Goal: Information Seeking & Learning: Find specific page/section

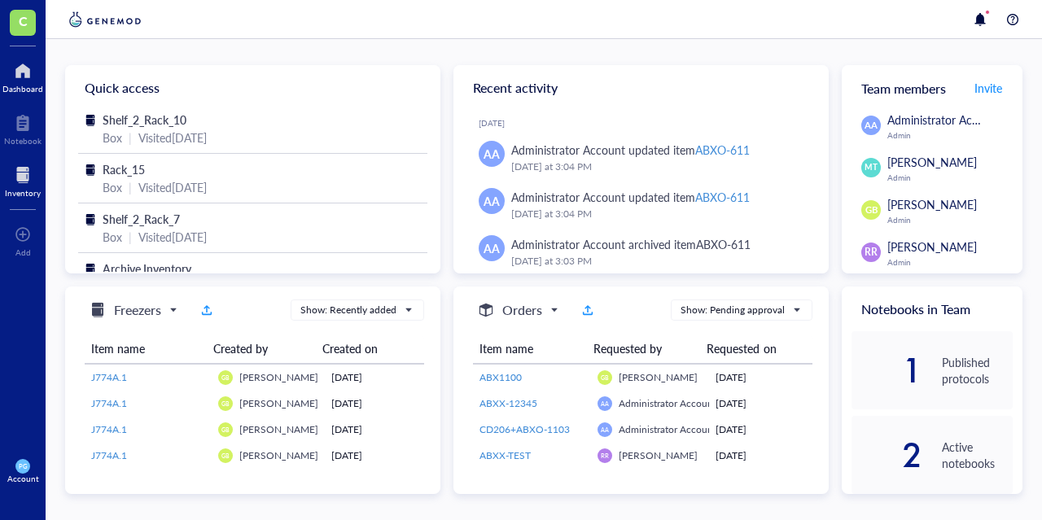
click at [11, 175] on div at bounding box center [23, 175] width 36 height 26
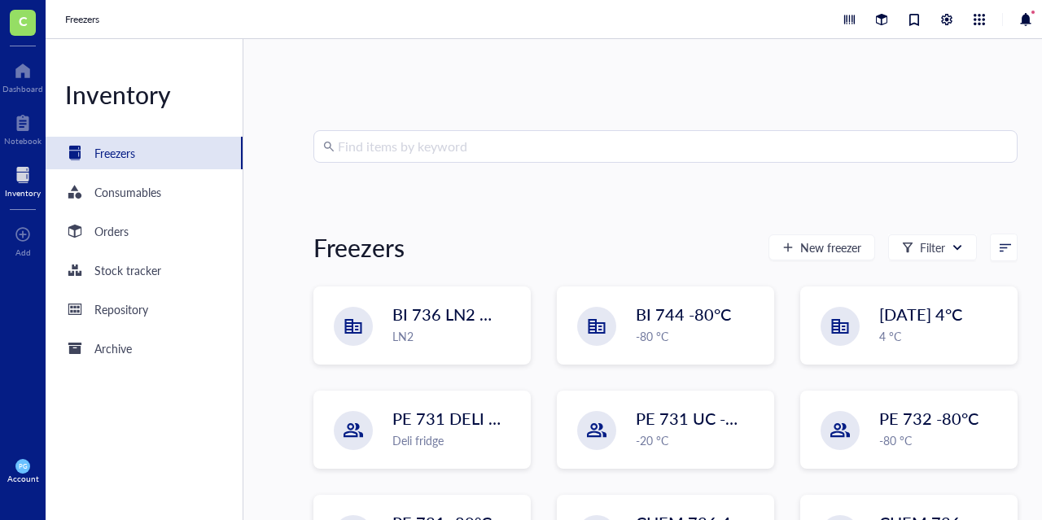
click at [473, 152] on input "search" at bounding box center [673, 146] width 670 height 31
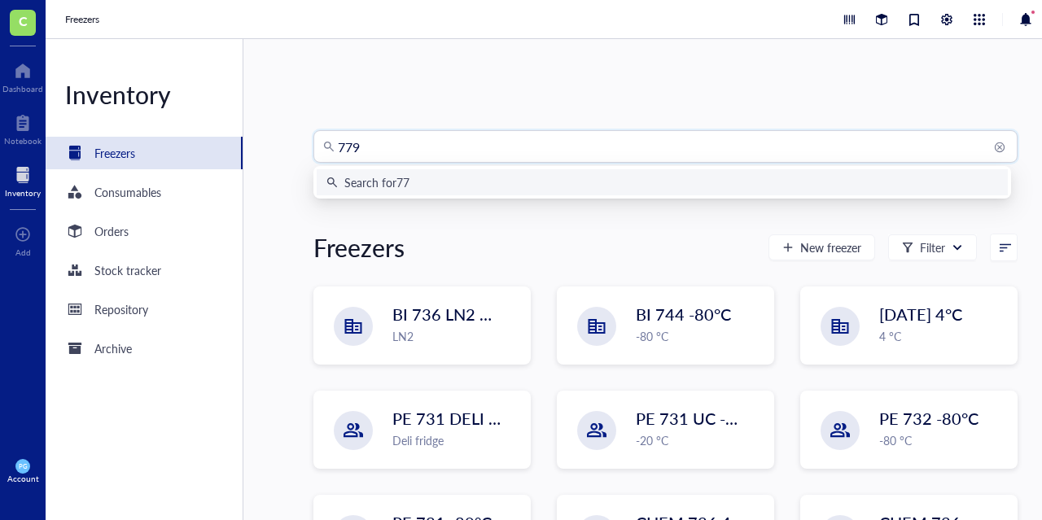
type input "7799"
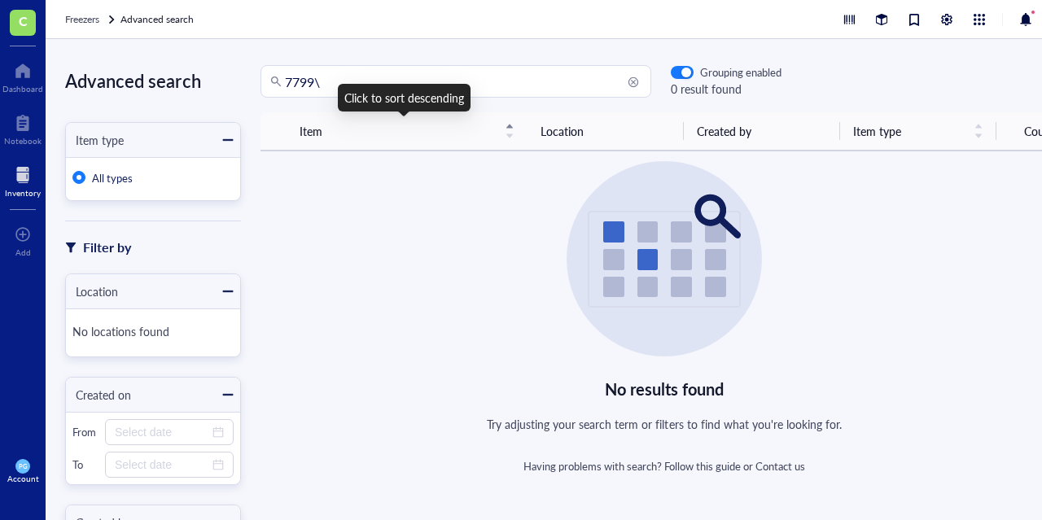
click at [386, 82] on input "7799\" at bounding box center [463, 81] width 357 height 31
type input "7799"
drag, startPoint x: 388, startPoint y: 81, endPoint x: 210, endPoint y: 81, distance: 177.5
click at [211, 82] on div "Advanced search Item type All types Filter by Location No locations found Creat…" at bounding box center [567, 279] width 1042 height 481
type input "ABXL-713"
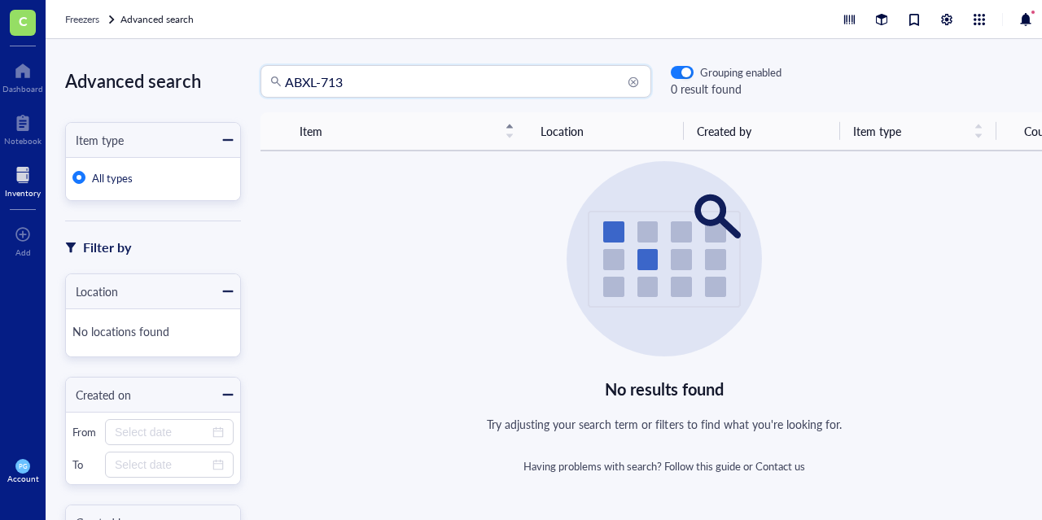
drag, startPoint x: 399, startPoint y: 82, endPoint x: 55, endPoint y: 69, distance: 344.6
click at [55, 69] on div "Advanced search Item type All types Filter by Location No locations found Creat…" at bounding box center [567, 279] width 1042 height 481
type input "Humcon2"
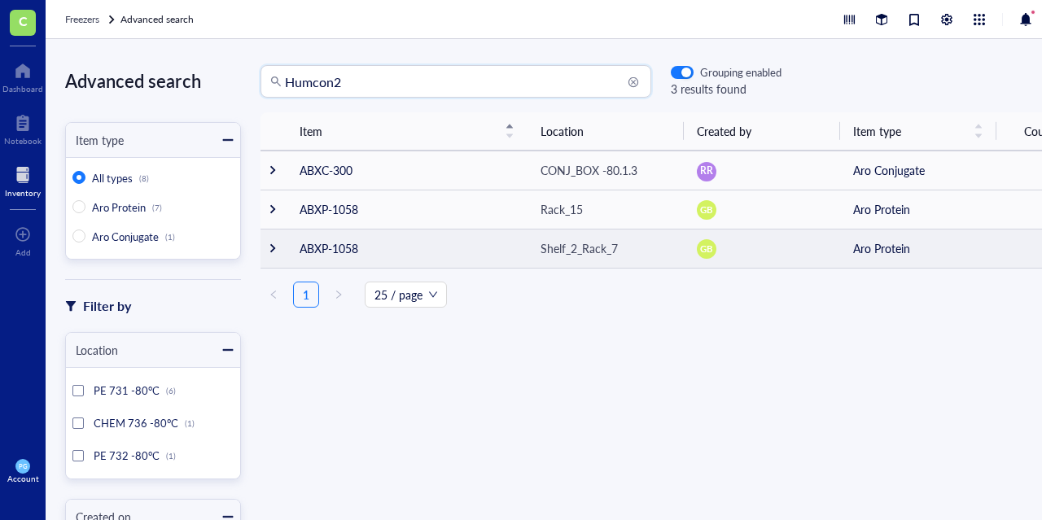
click at [267, 245] on div at bounding box center [272, 248] width 11 height 11
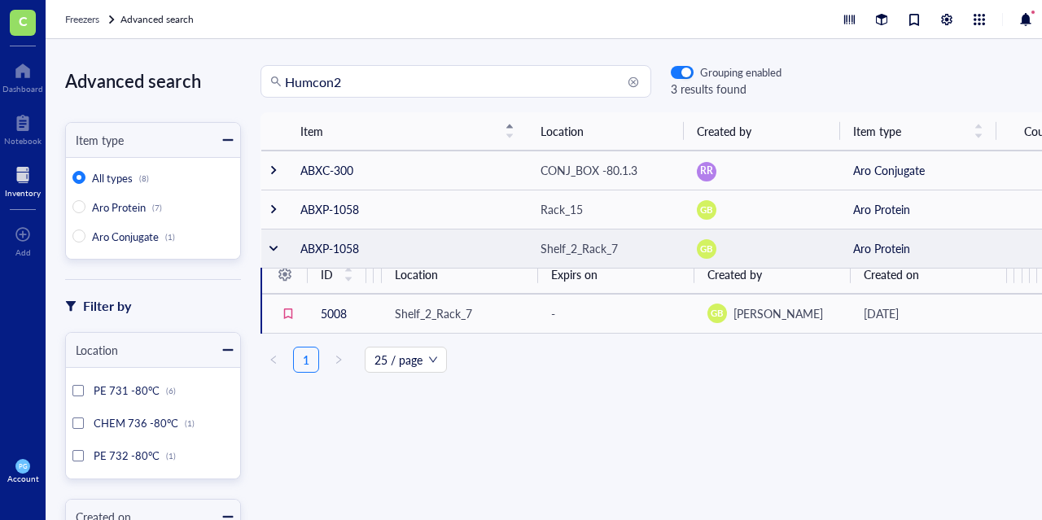
click at [268, 245] on div at bounding box center [273, 248] width 11 height 11
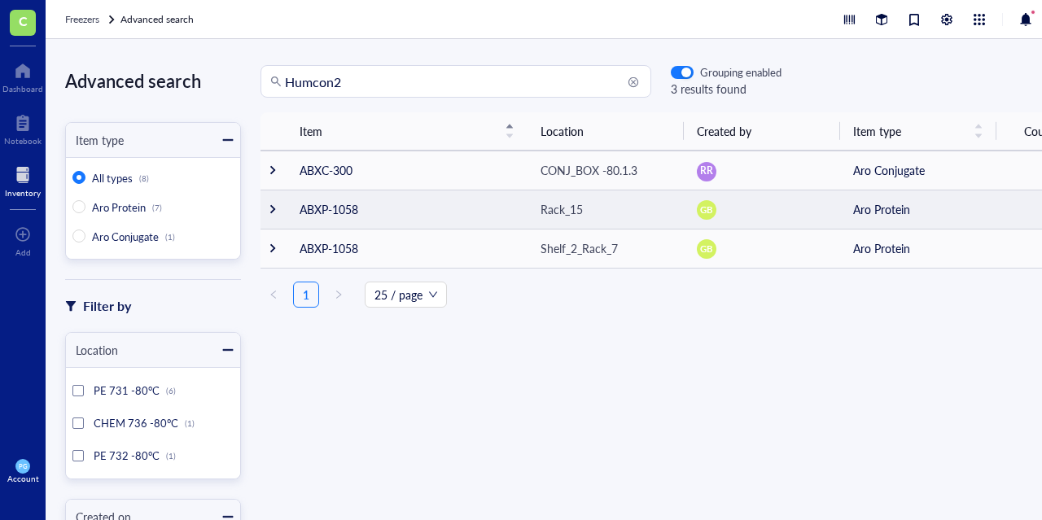
click at [271, 213] on div at bounding box center [272, 209] width 11 height 11
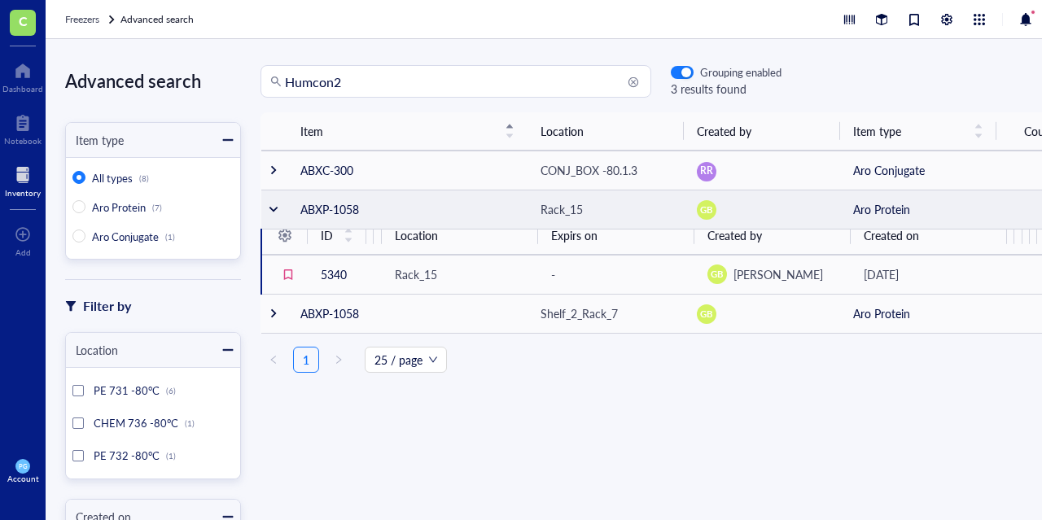
click at [271, 213] on div at bounding box center [273, 209] width 11 height 11
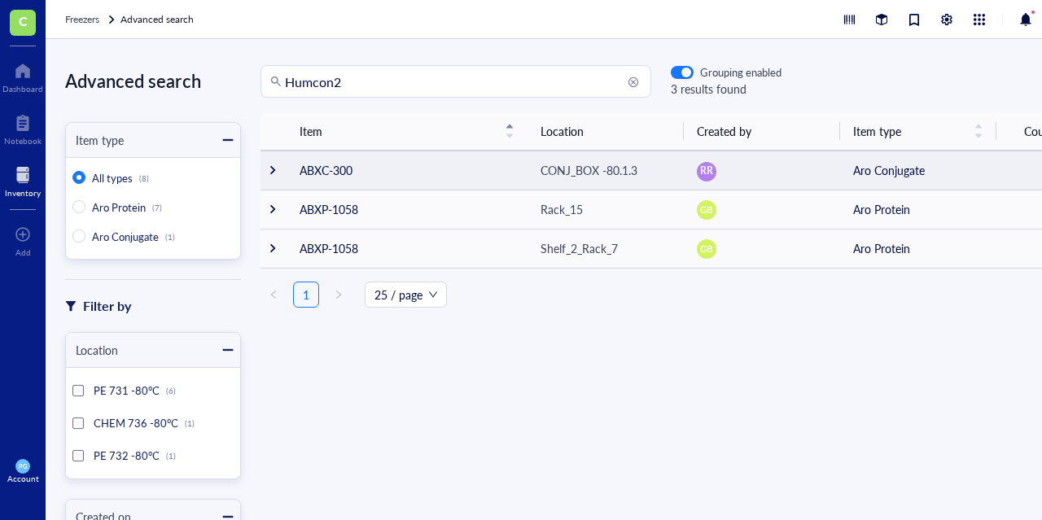
click at [278, 169] on td at bounding box center [274, 170] width 26 height 39
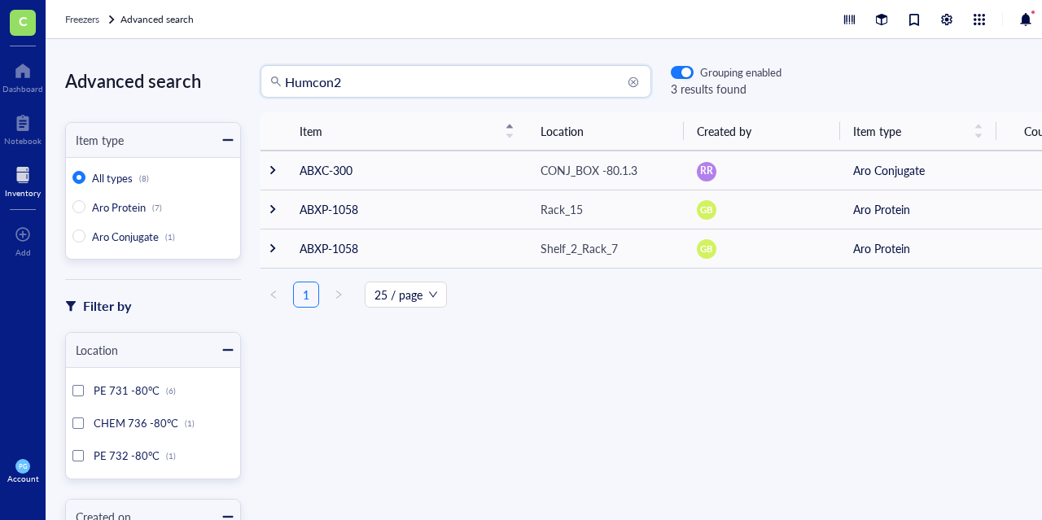
drag, startPoint x: 363, startPoint y: 81, endPoint x: 233, endPoint y: 97, distance: 131.3
click at [233, 97] on div "Advanced search Item type All types (8) Aro Protein (7) Aro Conjugate (1) Filte…" at bounding box center [567, 279] width 1042 height 481
click at [389, 339] on div "Item Location Created by Item type Count ABXC-300 CONJ_BOX -80.1.3 [PERSON_NAME…" at bounding box center [664, 287] width 847 height 351
click at [229, 139] on div at bounding box center [227, 139] width 11 height 11
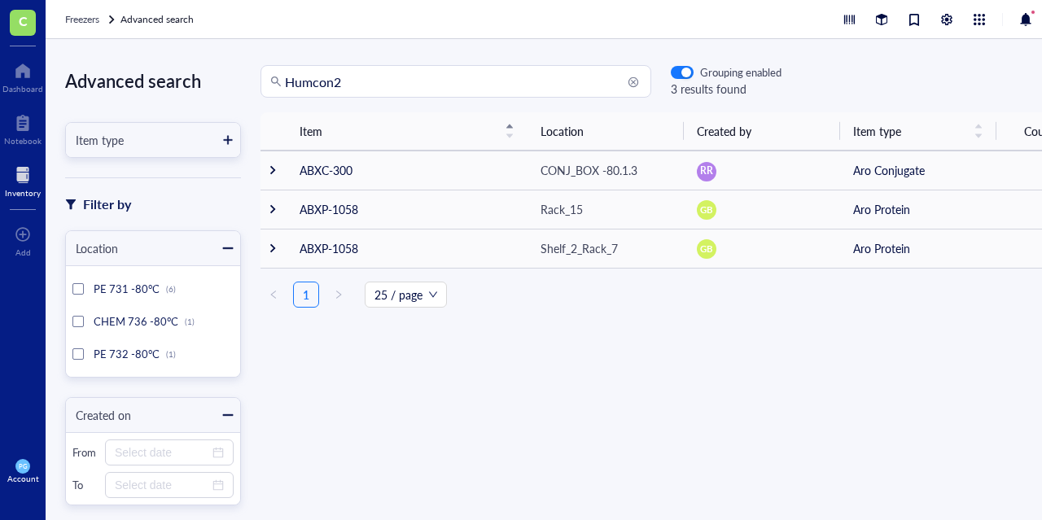
click at [229, 139] on div at bounding box center [227, 139] width 11 height 11
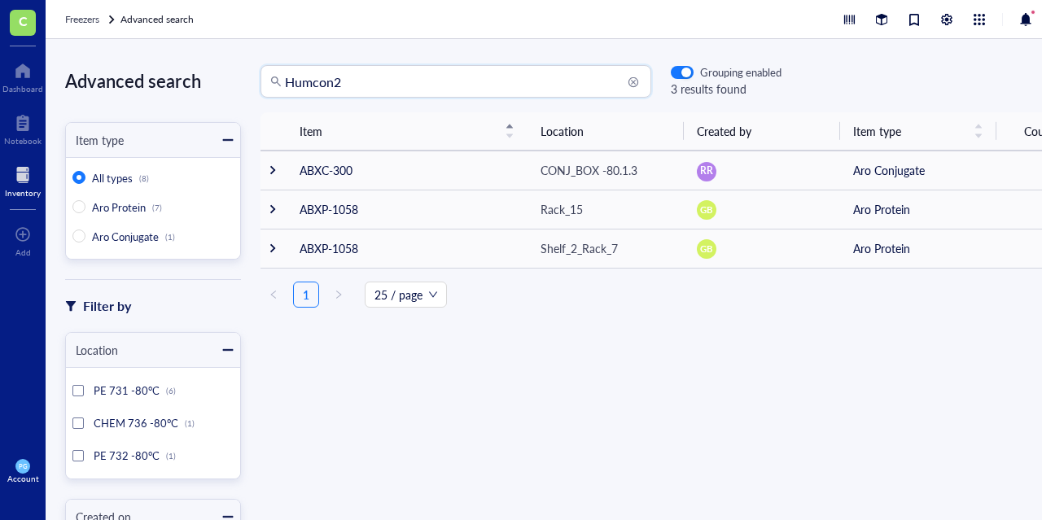
click at [428, 86] on input "Humcon2" at bounding box center [463, 81] width 357 height 31
type input "H"
click at [327, 79] on input "search" at bounding box center [463, 81] width 357 height 31
paste input "SEQ2T_E53C"
type input "SEQ2T_E53C"
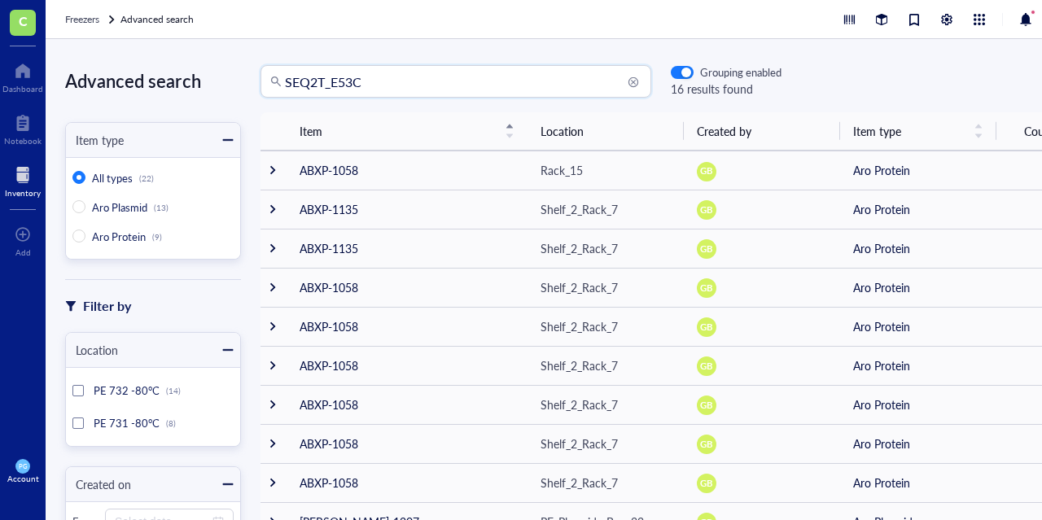
drag, startPoint x: 375, startPoint y: 76, endPoint x: 109, endPoint y: 71, distance: 266.2
click at [109, 71] on div "Advanced search Item type All types (22) Aro Plasmid (13) Aro Protein (9) Filte…" at bounding box center [567, 279] width 1042 height 481
type input "Humcon"
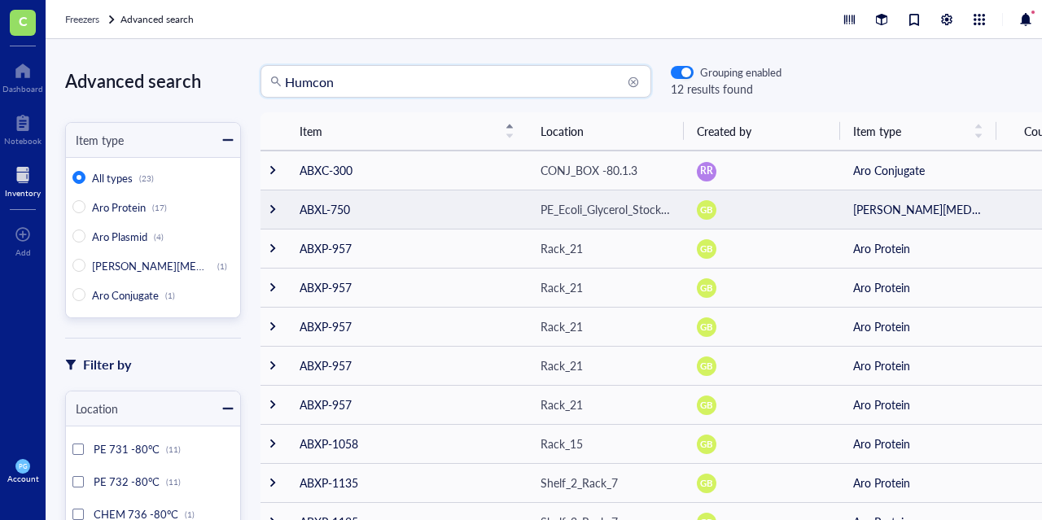
click at [301, 216] on td "ABXL-750" at bounding box center [407, 209] width 241 height 39
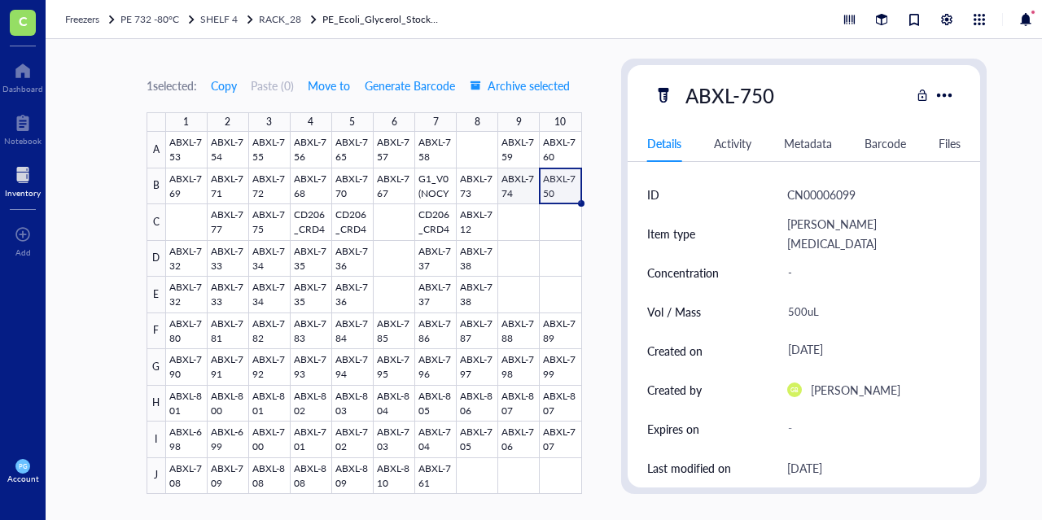
click at [529, 187] on div at bounding box center [374, 313] width 416 height 362
click at [427, 474] on div at bounding box center [374, 313] width 416 height 362
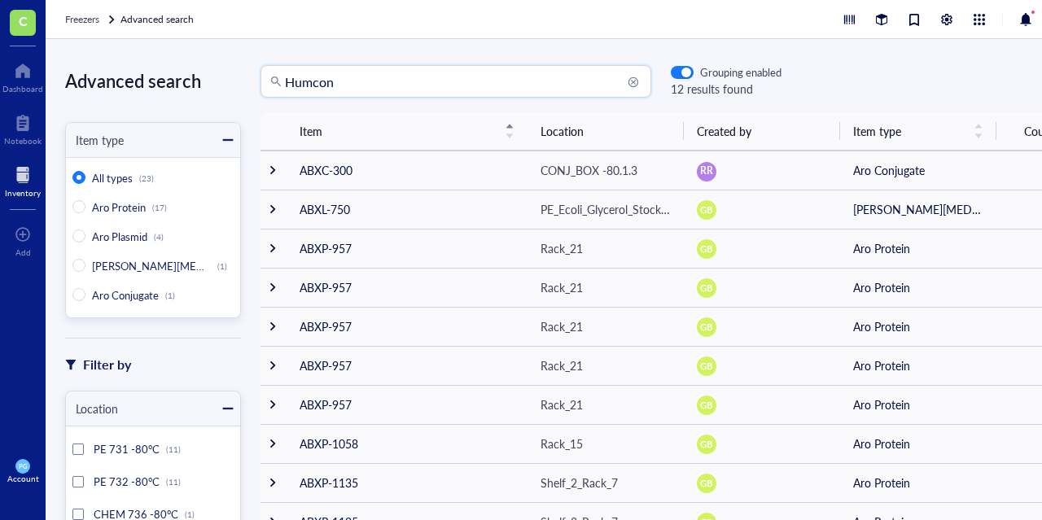
click at [469, 82] on input "Humcon" at bounding box center [463, 81] width 357 height 31
type input "H"
type input "7259"
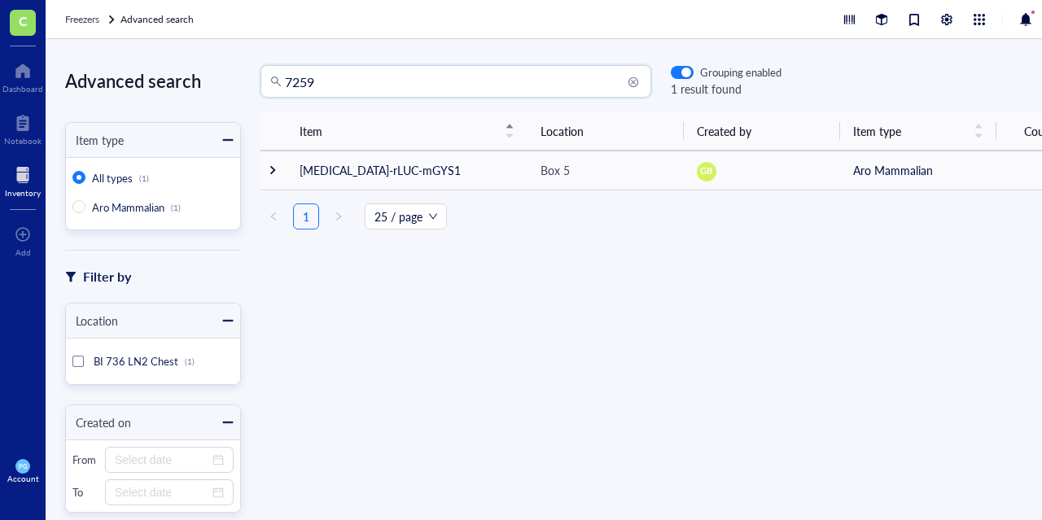
drag, startPoint x: 350, startPoint y: 84, endPoint x: 104, endPoint y: 68, distance: 246.4
click at [104, 68] on div "Advanced search Item type All types (1) Aro Mammalian (1) Filter by Location BI…" at bounding box center [567, 279] width 1042 height 481
type input "7277"
type input "7259"
drag, startPoint x: 426, startPoint y: 76, endPoint x: 210, endPoint y: 50, distance: 217.2
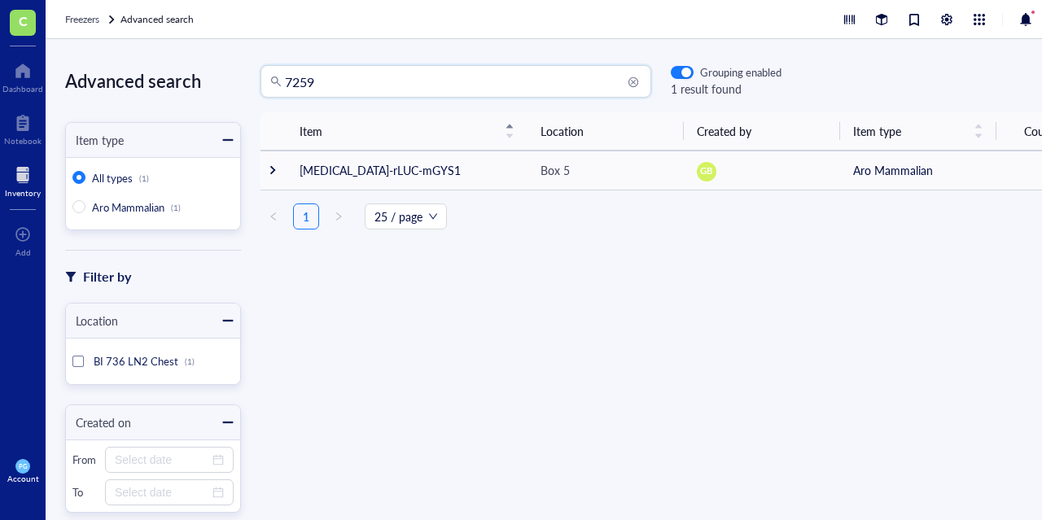
click at [210, 50] on div "Advanced search Item type All types (1) Aro Mammalian (1) Filter by Location BI…" at bounding box center [567, 279] width 1042 height 481
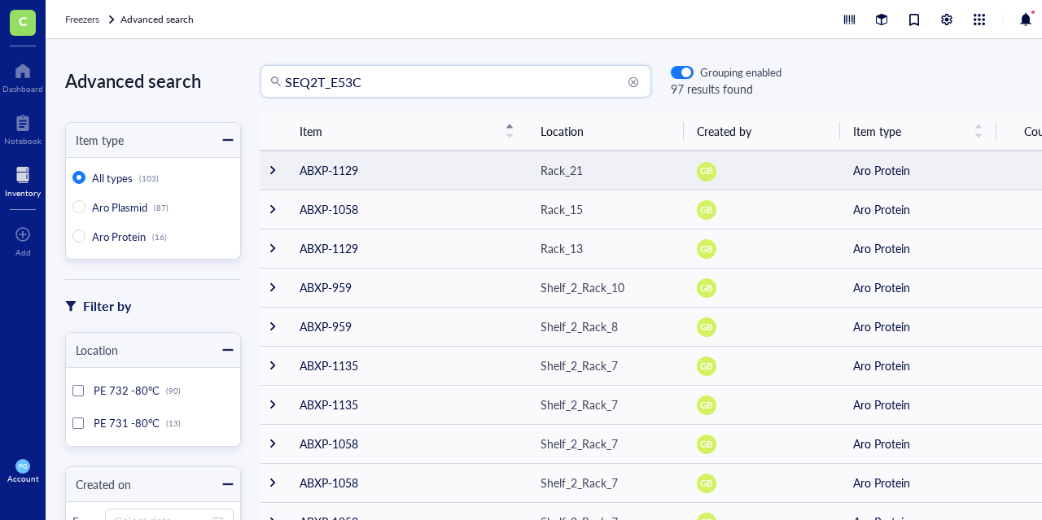
type input "SEQ2T_E53C"
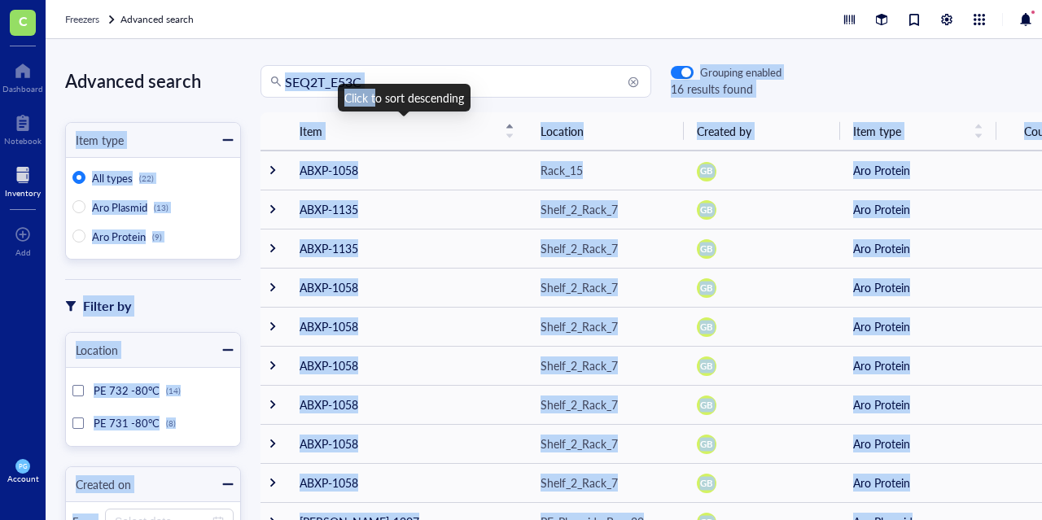
drag, startPoint x: 367, startPoint y: 90, endPoint x: 231, endPoint y: 89, distance: 136.0
click at [231, 89] on body "C Dashboard Notebook Inventory To pick up a draggable item, press the space bar…" at bounding box center [521, 260] width 1042 height 520
click at [380, 77] on input "SEQ2T_E53C" at bounding box center [463, 81] width 357 height 31
click at [398, 74] on input "SEQ2T_E53C" at bounding box center [463, 81] width 357 height 31
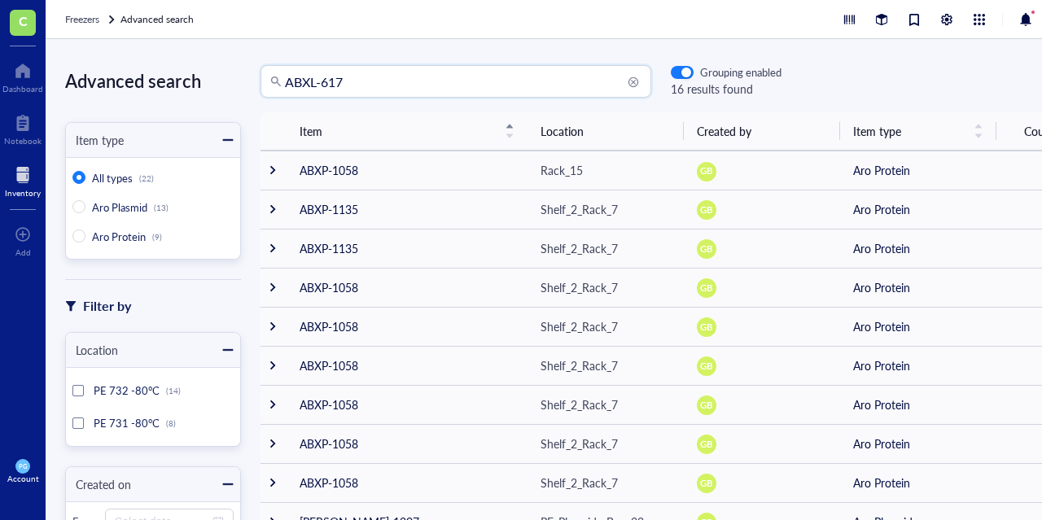
type input "ABXL-617"
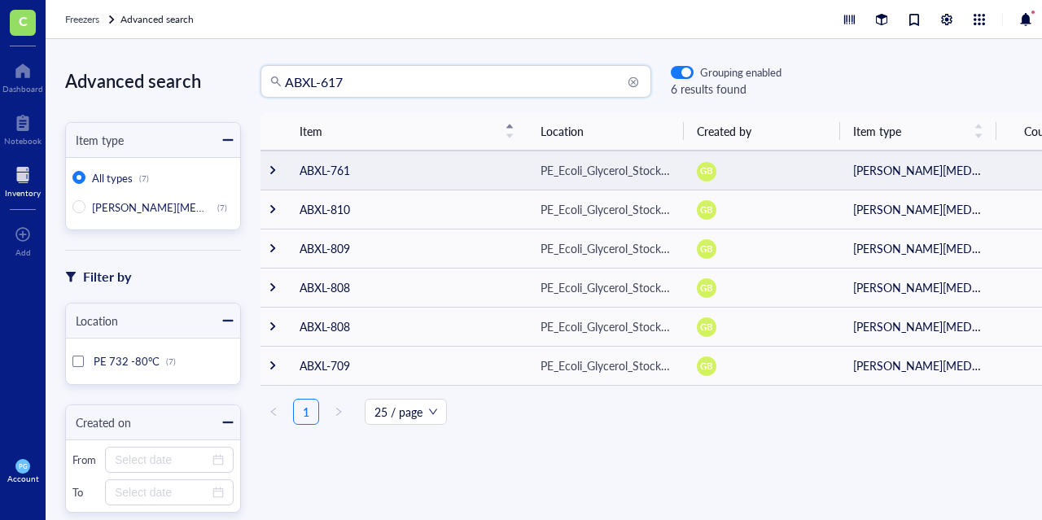
click at [332, 171] on td "ABXL-761" at bounding box center [407, 170] width 241 height 39
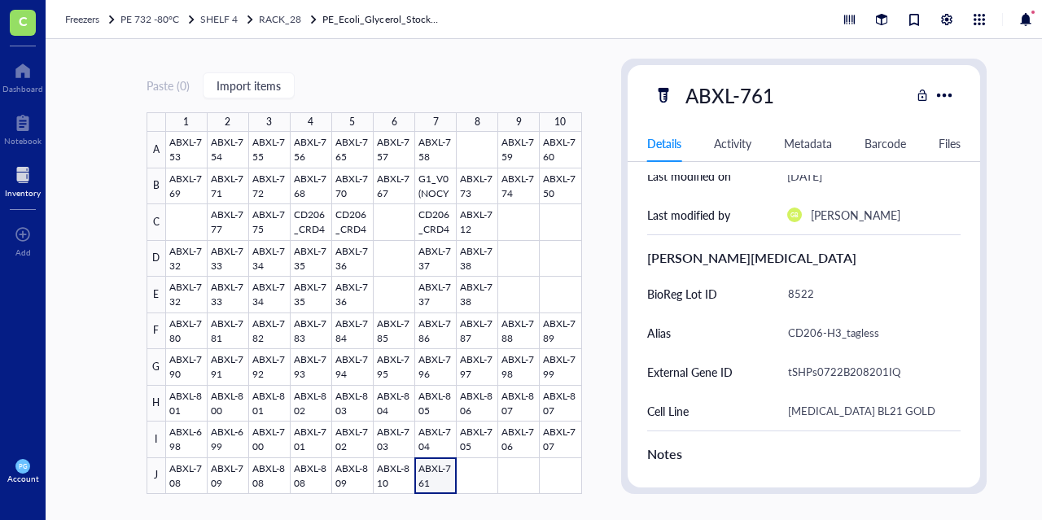
scroll to position [407, 0]
